Goal: Task Accomplishment & Management: Use online tool/utility

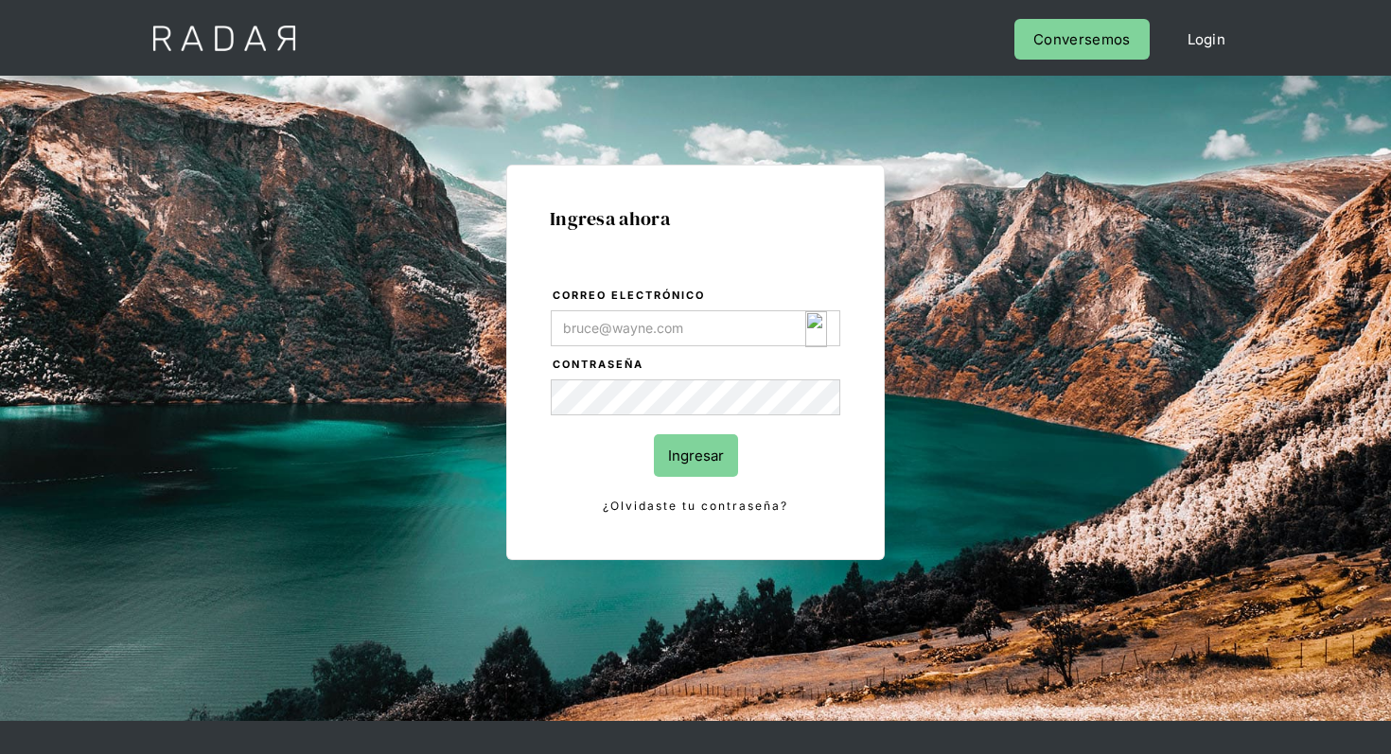
click at [814, 324] on img "Login Form" at bounding box center [816, 329] width 22 height 36
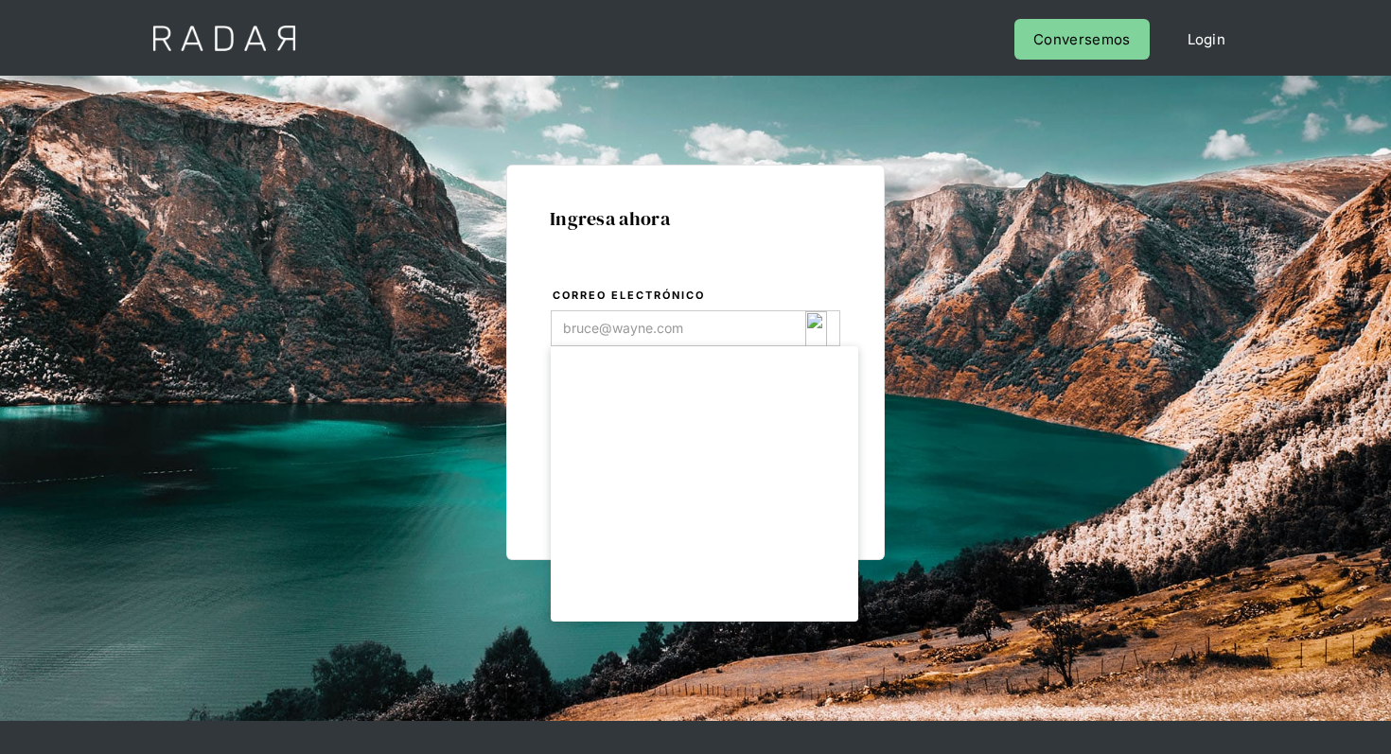
type input "[EMAIL_ADDRESS][DOMAIN_NAME]"
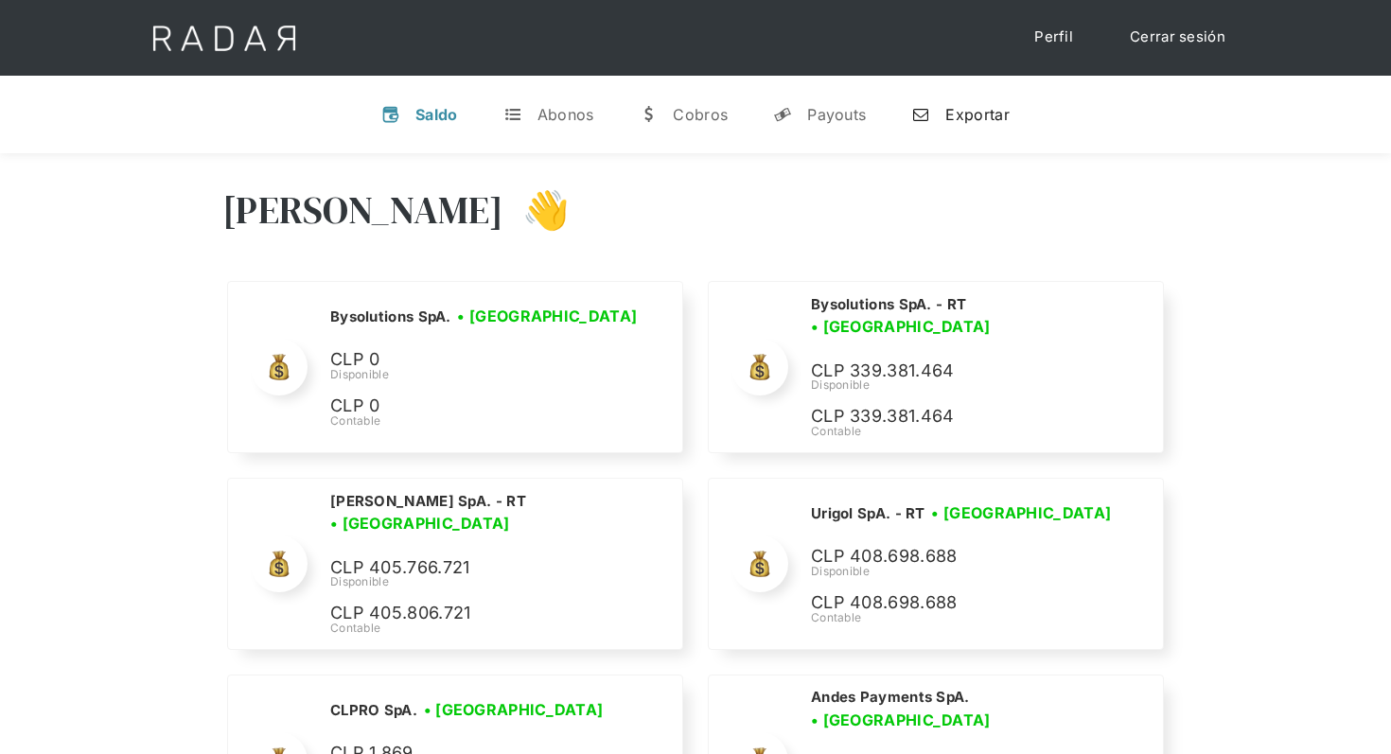
click at [963, 105] on div "Exportar" at bounding box center [976, 114] width 63 height 19
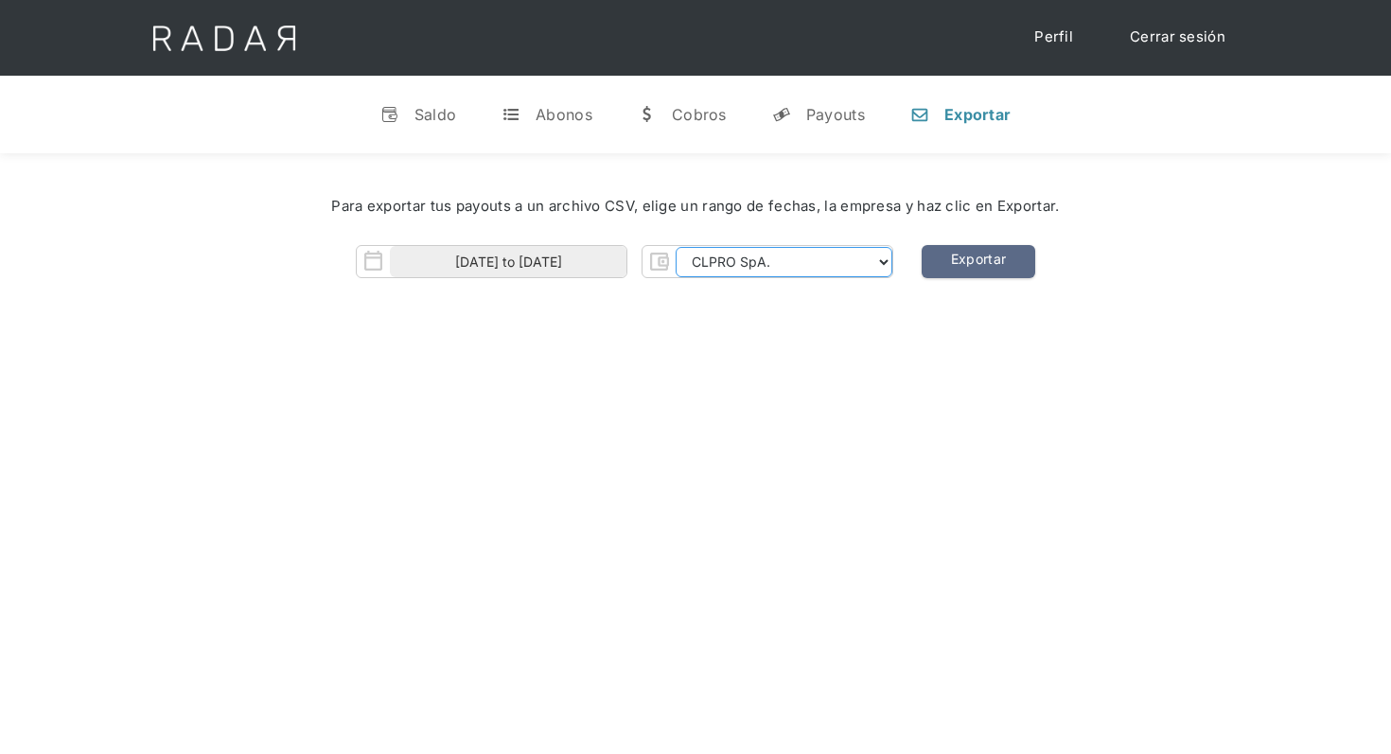
click at [758, 269] on select "CLPRO SpA. [PERSON_NAME] SpA. Urigol SpA. Bysolutions SpA. Clmax SpA. Andes Pay…" at bounding box center [783, 262] width 217 height 30
click at [677, 247] on select "CLPRO SpA. [PERSON_NAME] SpA. Urigol SpA. Bysolutions SpA. Clmax SpA. Andes Pay…" at bounding box center [783, 262] width 217 height 30
click at [973, 260] on link "Exportar" at bounding box center [978, 261] width 114 height 33
click at [806, 263] on select "CLPRO SpA. [PERSON_NAME] SpA. Urigol SpA. Bysolutions SpA. Clmax SpA. Andes Pay…" at bounding box center [783, 262] width 217 height 30
select select "clmax-rt"
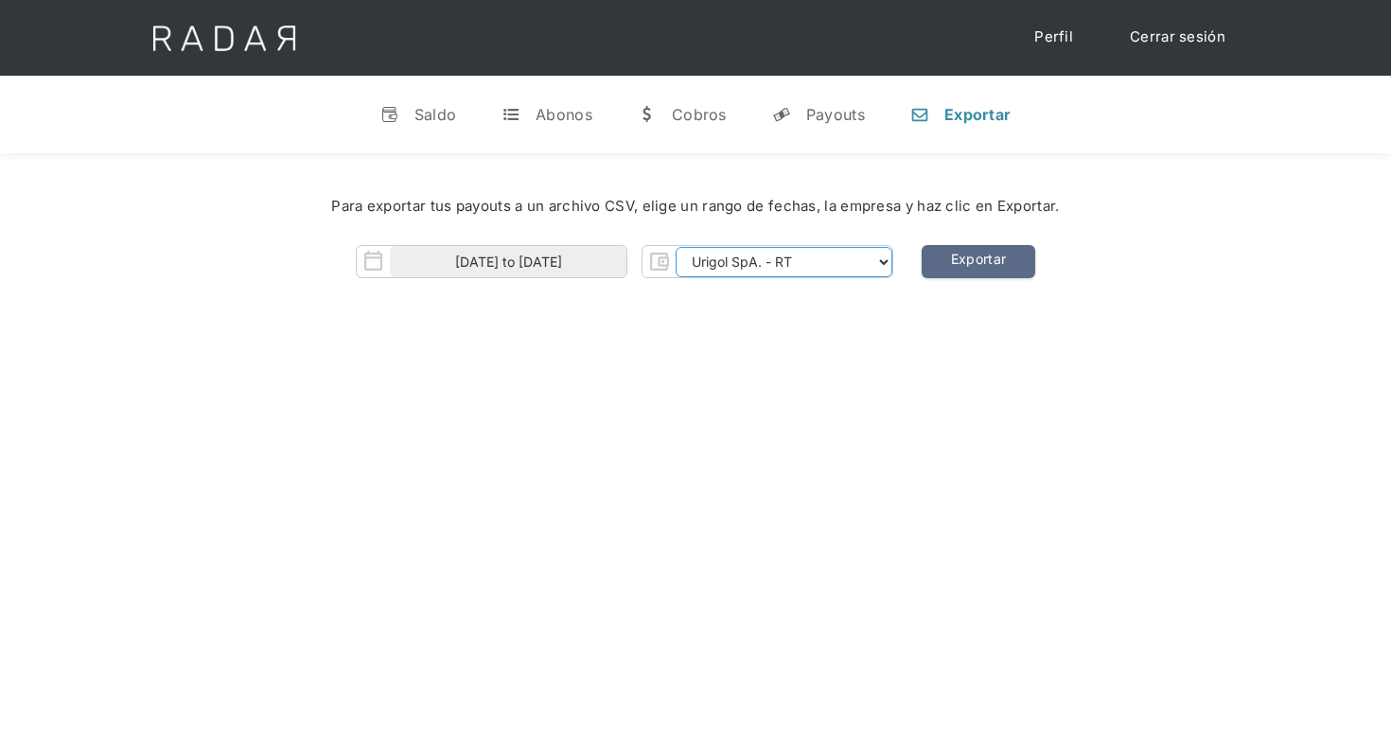
click at [677, 247] on select "CLPRO SpA. [PERSON_NAME] SpA. Urigol SpA. Bysolutions SpA. Clmax SpA. Andes Pay…" at bounding box center [783, 262] width 217 height 30
click at [970, 258] on link "Exportar" at bounding box center [978, 261] width 114 height 33
